Goal: Transaction & Acquisition: Book appointment/travel/reservation

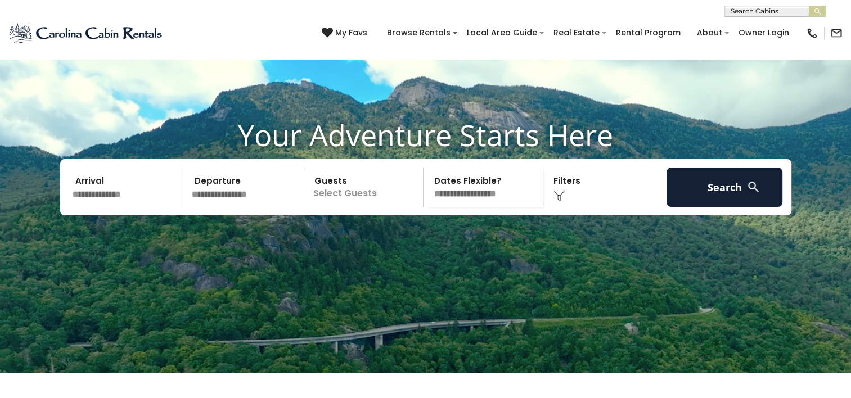
scroll to position [50, 0]
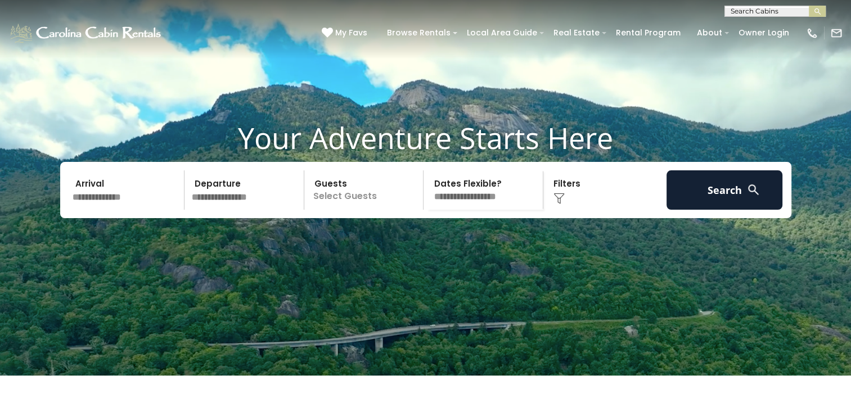
click at [96, 210] on input "text" at bounding box center [127, 189] width 116 height 39
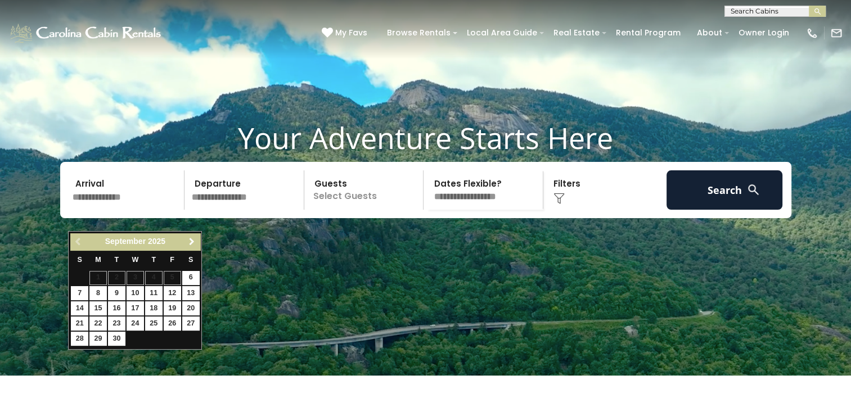
click at [192, 244] on span "Next" at bounding box center [191, 241] width 9 height 9
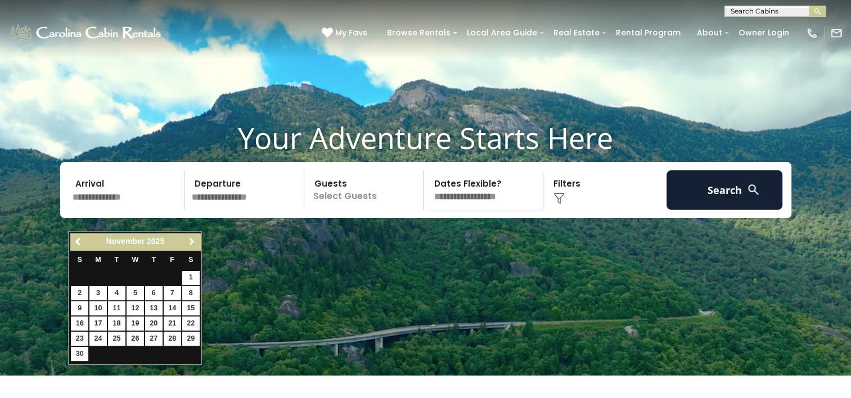
click at [192, 244] on span "Next" at bounding box center [191, 241] width 9 height 9
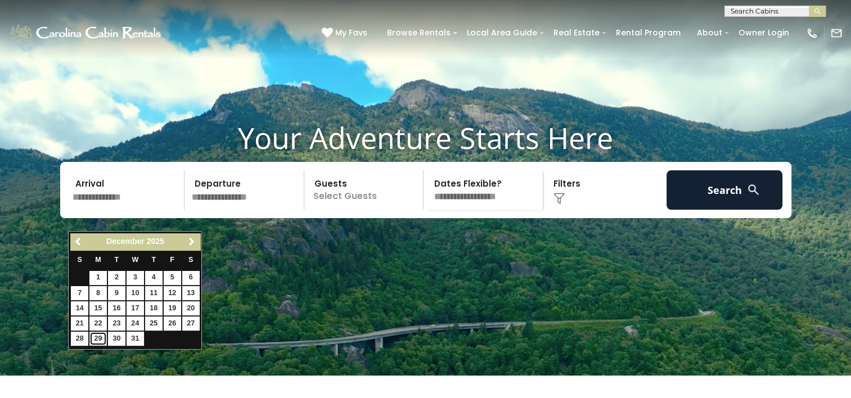
click at [97, 337] on link "29" at bounding box center [97, 339] width 17 height 14
type input "********"
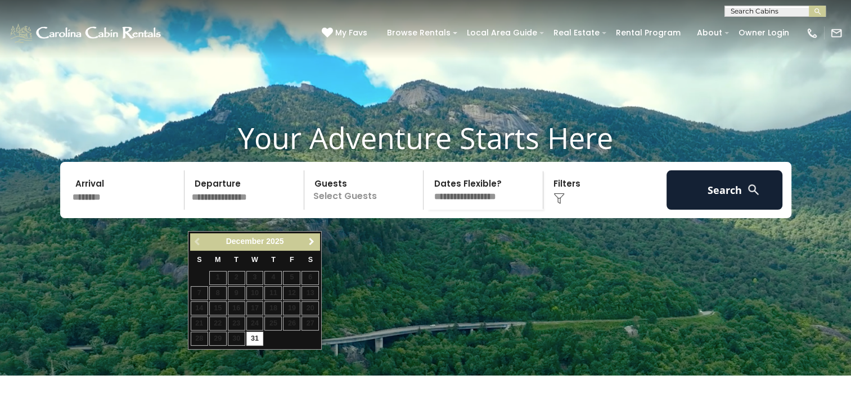
click at [311, 242] on span "Next" at bounding box center [311, 241] width 9 height 9
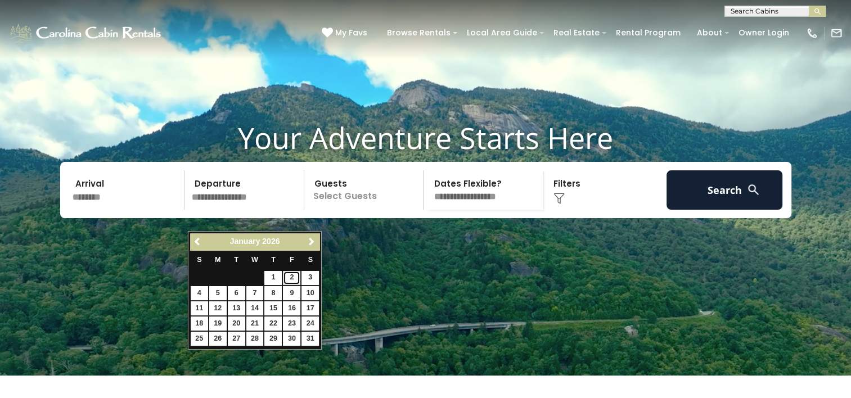
click at [288, 277] on link "2" at bounding box center [291, 278] width 17 height 14
type input "******"
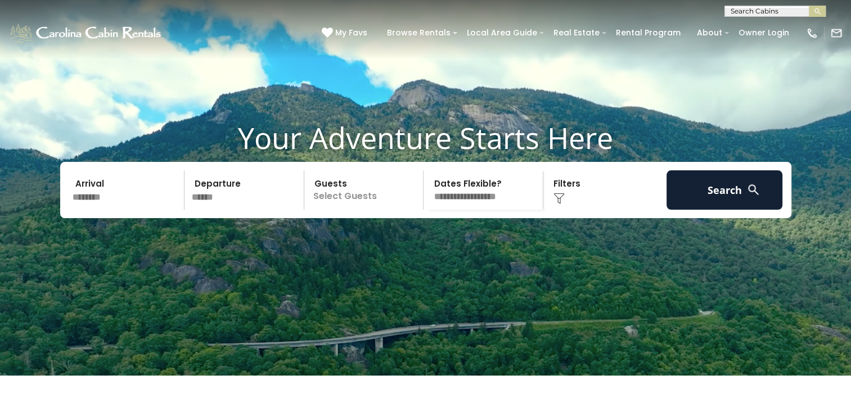
click at [363, 210] on p "Select Guests" at bounding box center [366, 189] width 116 height 39
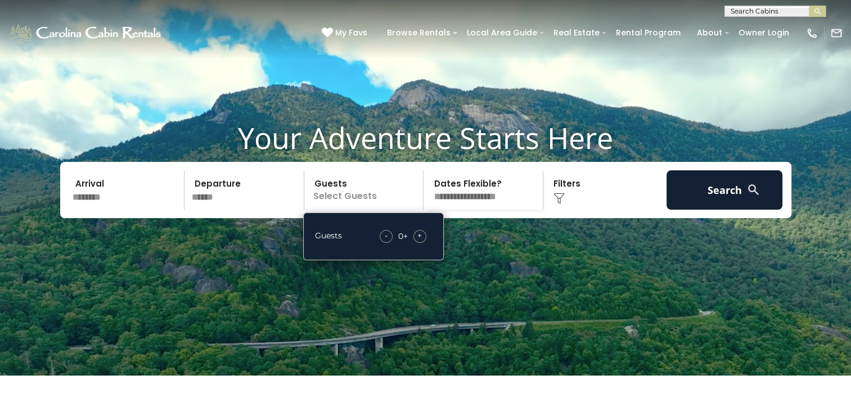
click at [419, 241] on span "+" at bounding box center [419, 235] width 5 height 11
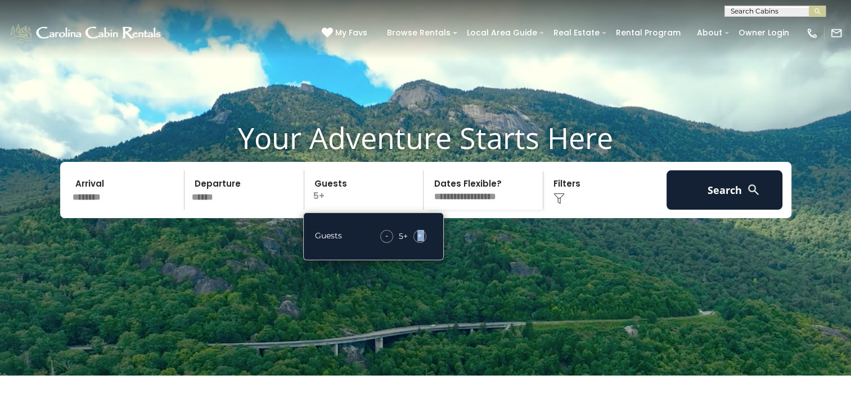
click at [419, 241] on span "+" at bounding box center [419, 235] width 5 height 11
click at [487, 210] on select "**********" at bounding box center [485, 189] width 116 height 39
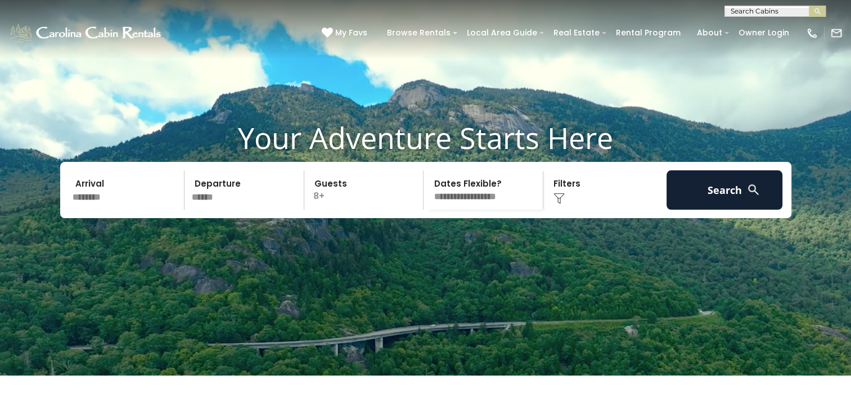
click at [560, 204] on img at bounding box center [559, 198] width 11 height 11
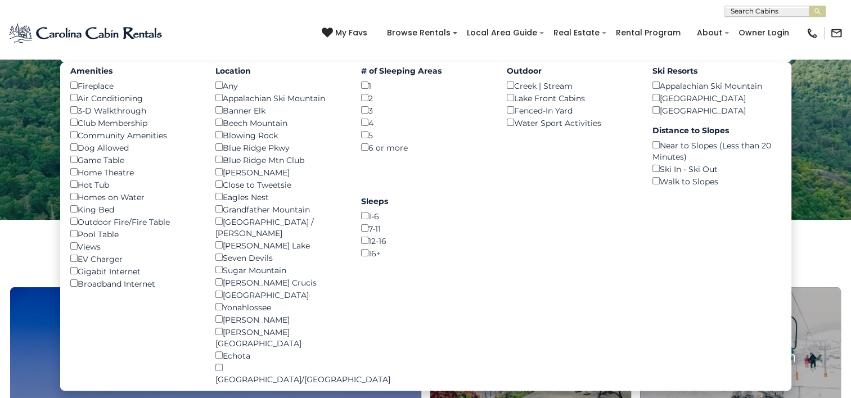
scroll to position [208, 0]
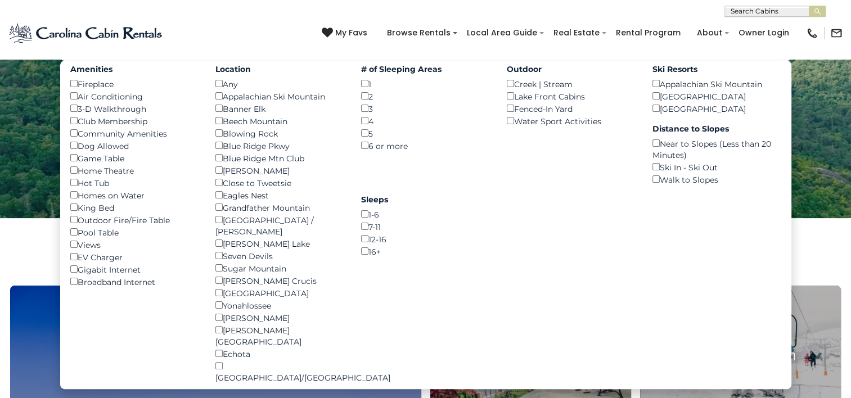
click at [556, 178] on div "Amenities Fireplace () Air Conditioning () 3-D Walkthrough () Club Membership (…" at bounding box center [425, 225] width 731 height 329
click at [827, 108] on video at bounding box center [425, 5] width 851 height 426
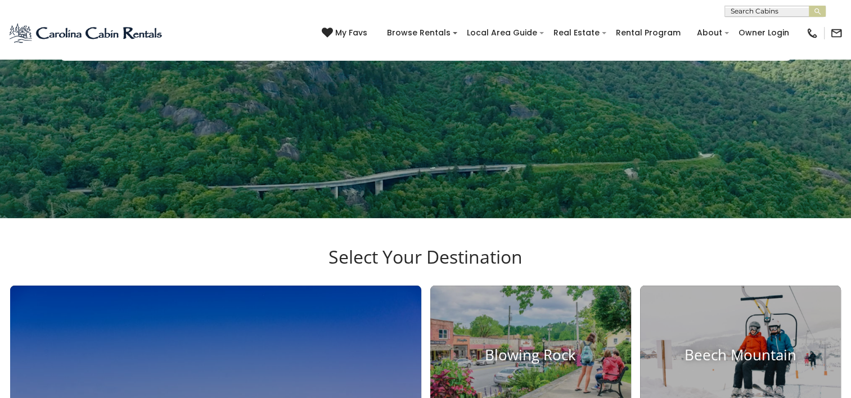
click at [594, 147] on video at bounding box center [425, 5] width 851 height 426
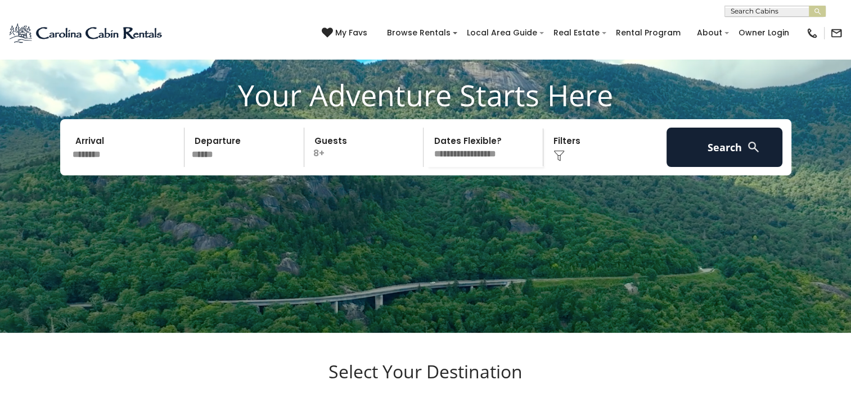
scroll to position [91, 0]
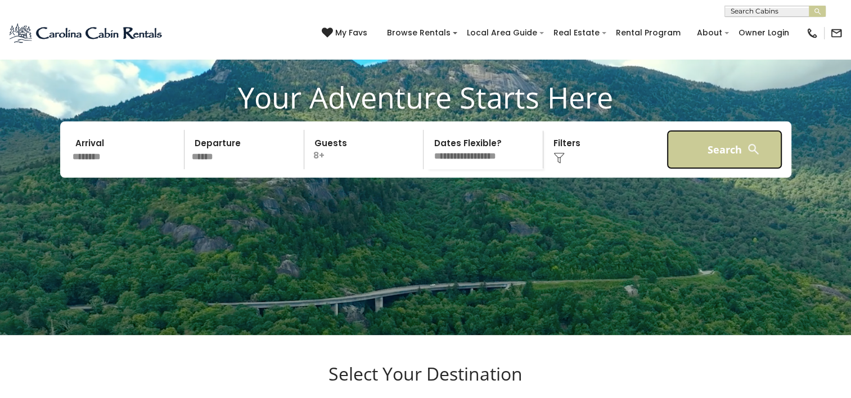
click at [718, 168] on button "Search" at bounding box center [725, 149] width 116 height 39
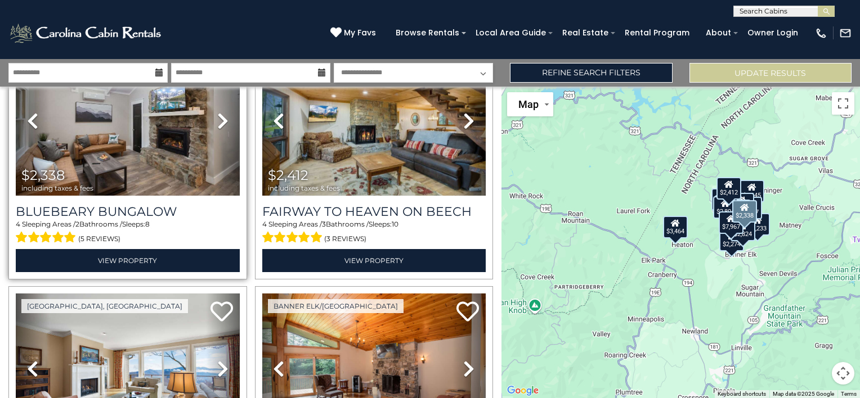
scroll to position [336, 0]
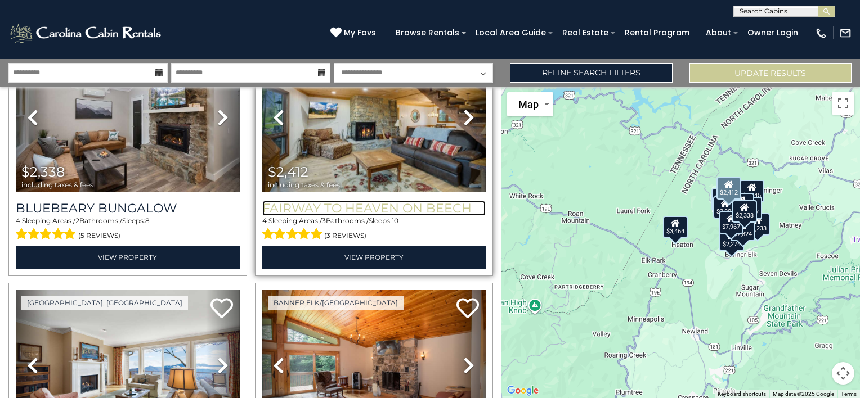
click at [336, 205] on h3 "Fairway to Heaven on Beech" at bounding box center [374, 208] width 224 height 15
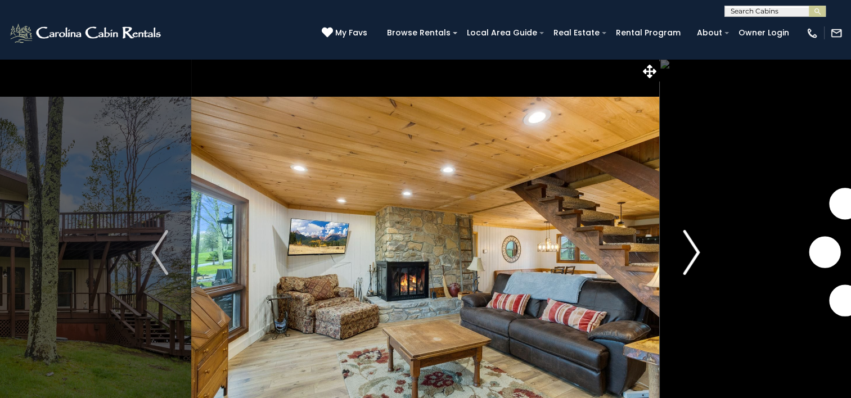
click at [693, 257] on img "Next" at bounding box center [691, 252] width 17 height 45
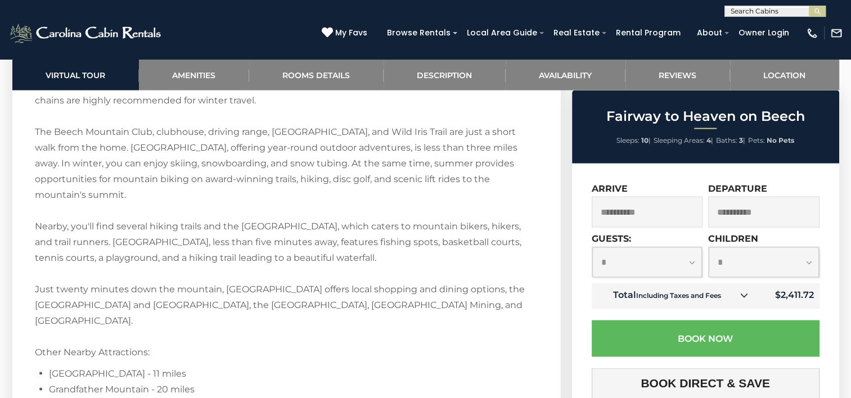
scroll to position [2110, 0]
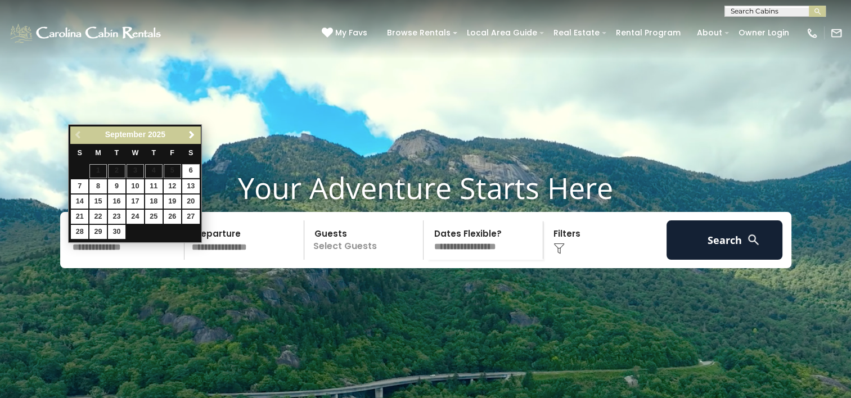
click at [104, 260] on input "text" at bounding box center [127, 240] width 116 height 39
click at [191, 131] on span "Next" at bounding box center [191, 135] width 9 height 9
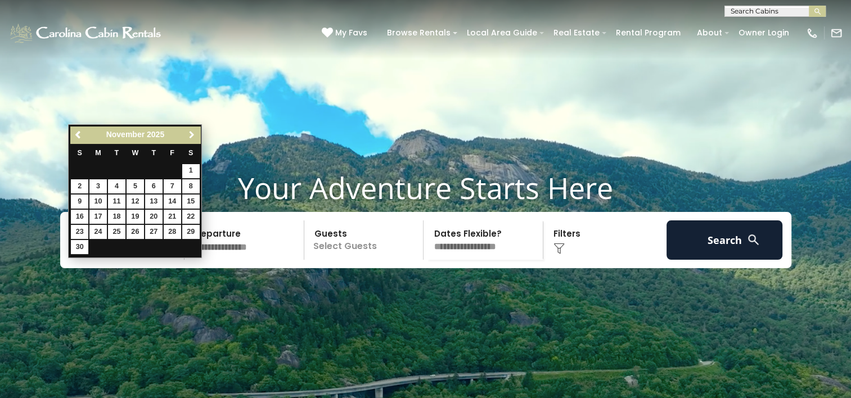
click at [191, 131] on span "Next" at bounding box center [191, 135] width 9 height 9
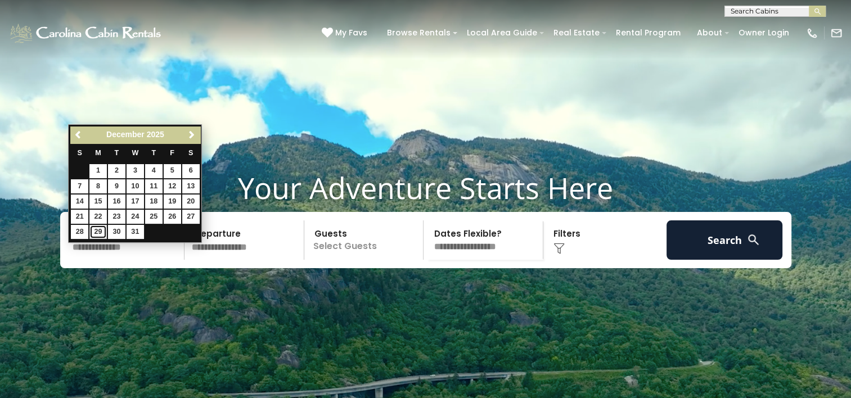
click at [96, 231] on link "29" at bounding box center [97, 232] width 17 height 14
type input "********"
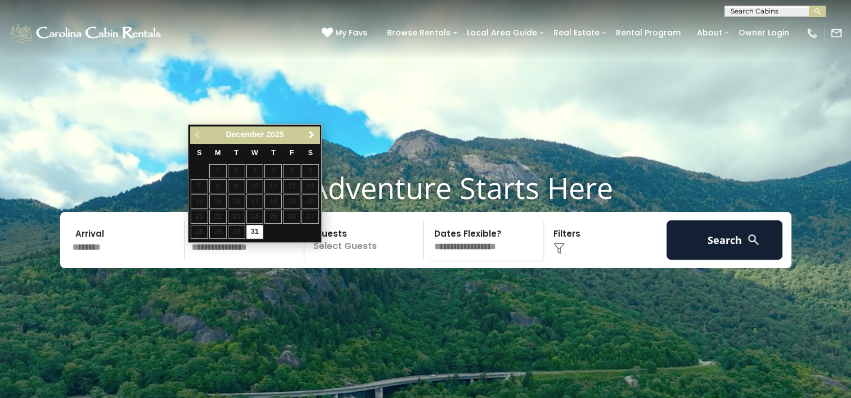
click at [315, 131] on span "Next" at bounding box center [311, 135] width 9 height 9
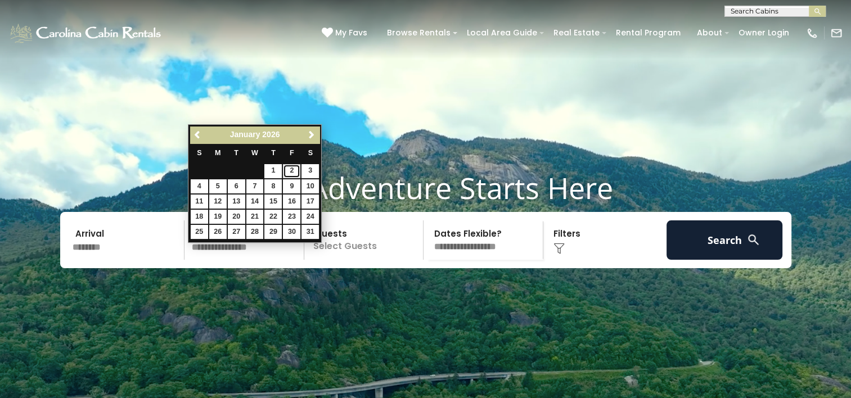
click at [290, 169] on link "2" at bounding box center [291, 171] width 17 height 14
type input "******"
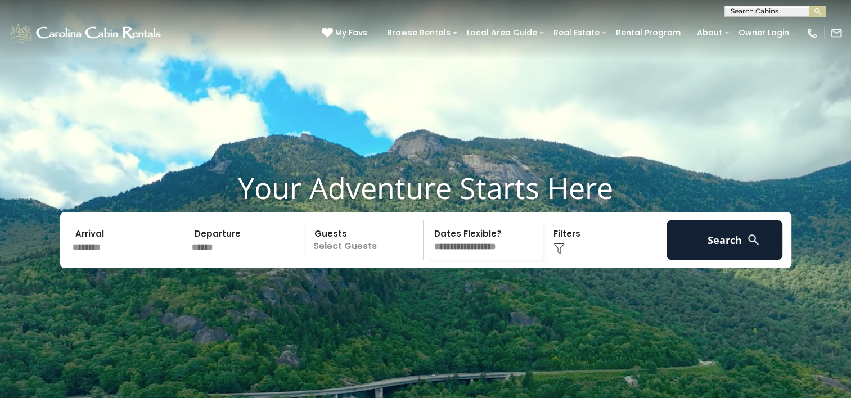
click at [333, 260] on p "Select Guests" at bounding box center [366, 240] width 116 height 39
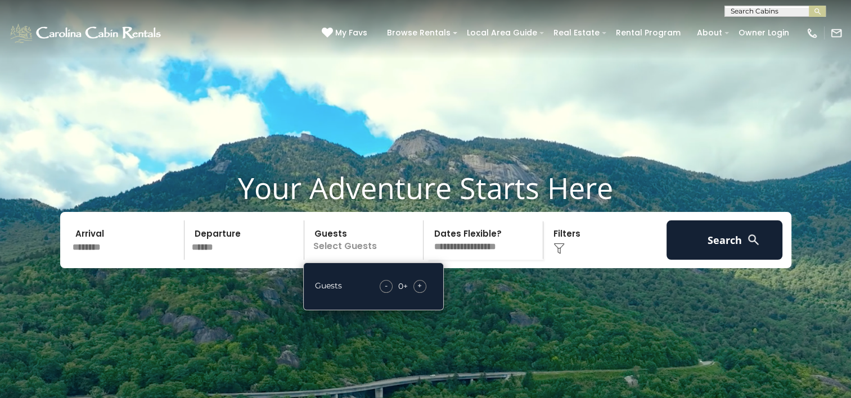
click at [422, 291] on span "+" at bounding box center [419, 285] width 5 height 11
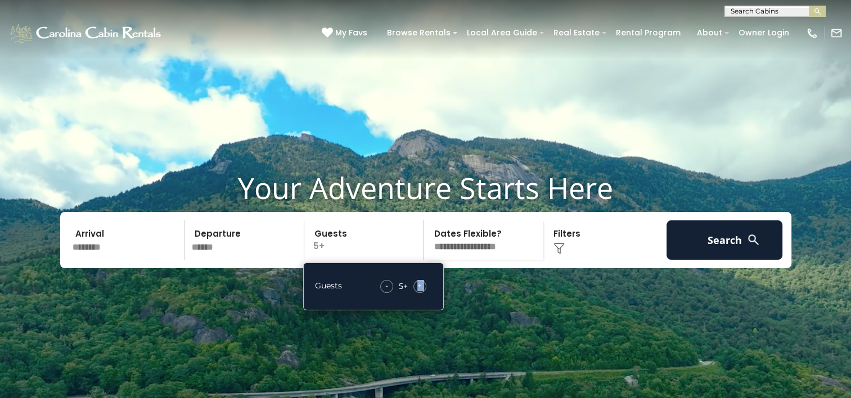
click at [422, 291] on span "+" at bounding box center [419, 285] width 5 height 11
click at [560, 254] on img at bounding box center [559, 248] width 11 height 11
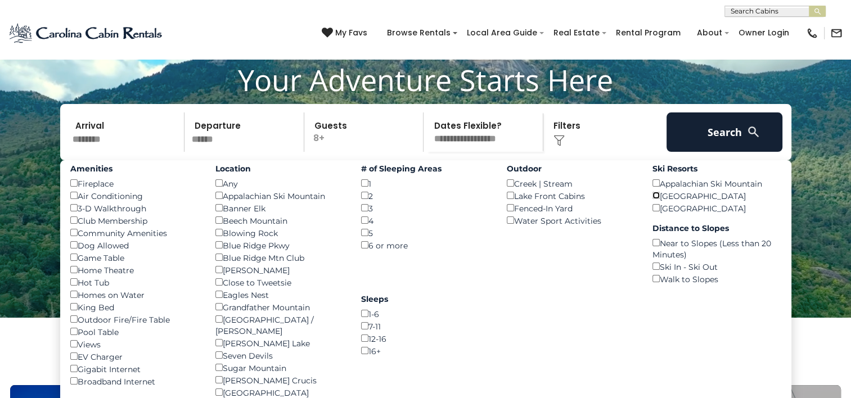
scroll to position [106, 0]
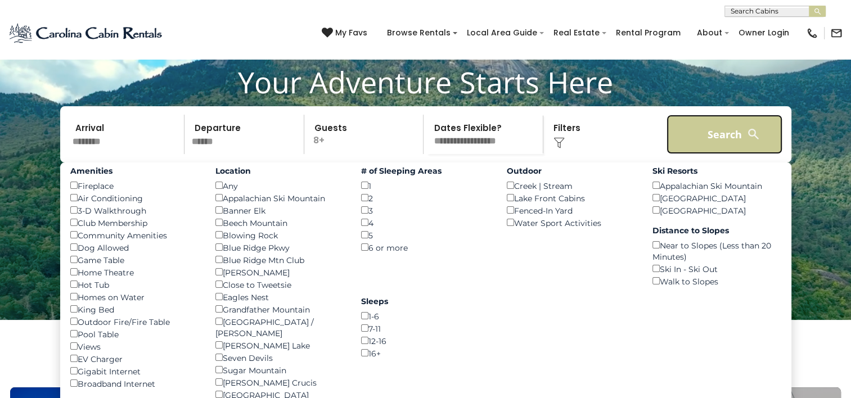
click at [720, 151] on button "Search" at bounding box center [725, 134] width 116 height 39
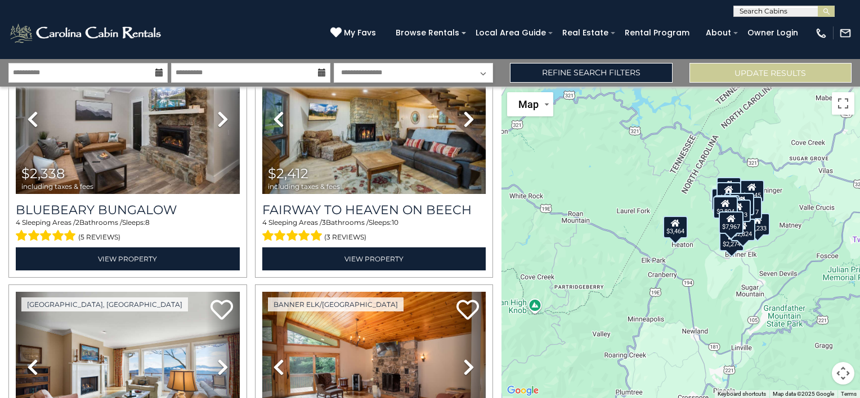
scroll to position [337, 0]
